Goal: Task Accomplishment & Management: Use online tool/utility

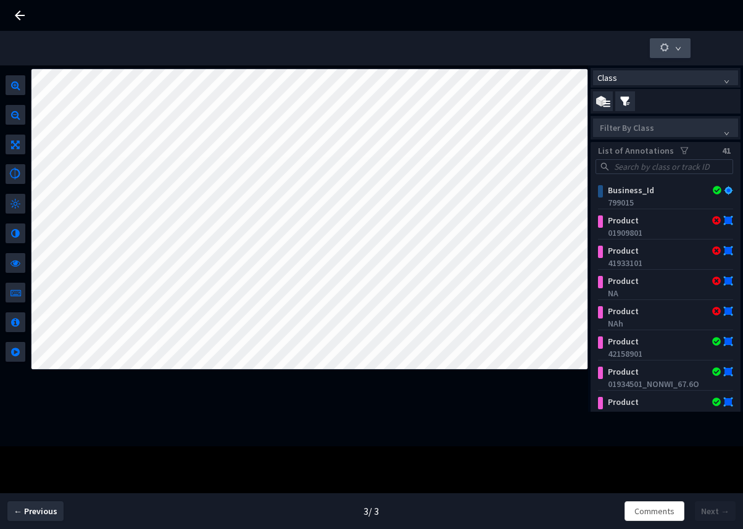
click at [665, 47] on icon "button" at bounding box center [664, 47] width 11 height 11
click at [560, 473] on div "Class Filter By Class List of Annotations 41 Business_Id 799015 Product 0190980…" at bounding box center [371, 295] width 743 height 529
click at [36, 477] on span "← Previous" at bounding box center [36, 511] width 44 height 13
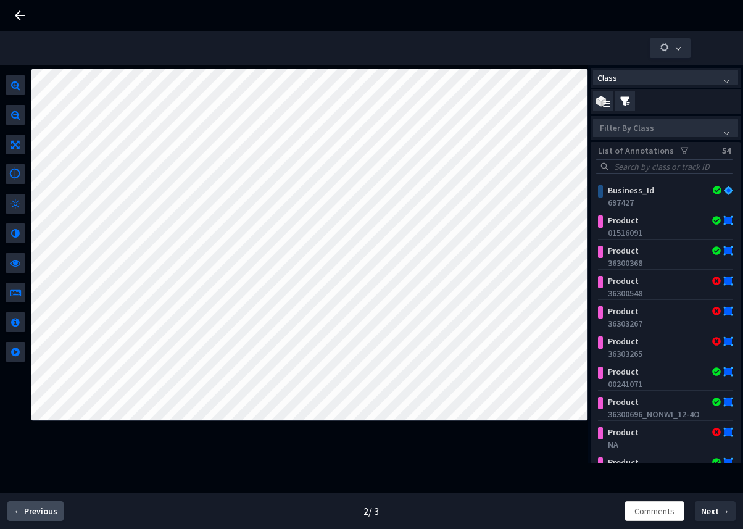
click at [36, 477] on span "← Previous" at bounding box center [36, 511] width 44 height 13
